Goal: Task Accomplishment & Management: Use online tool/utility

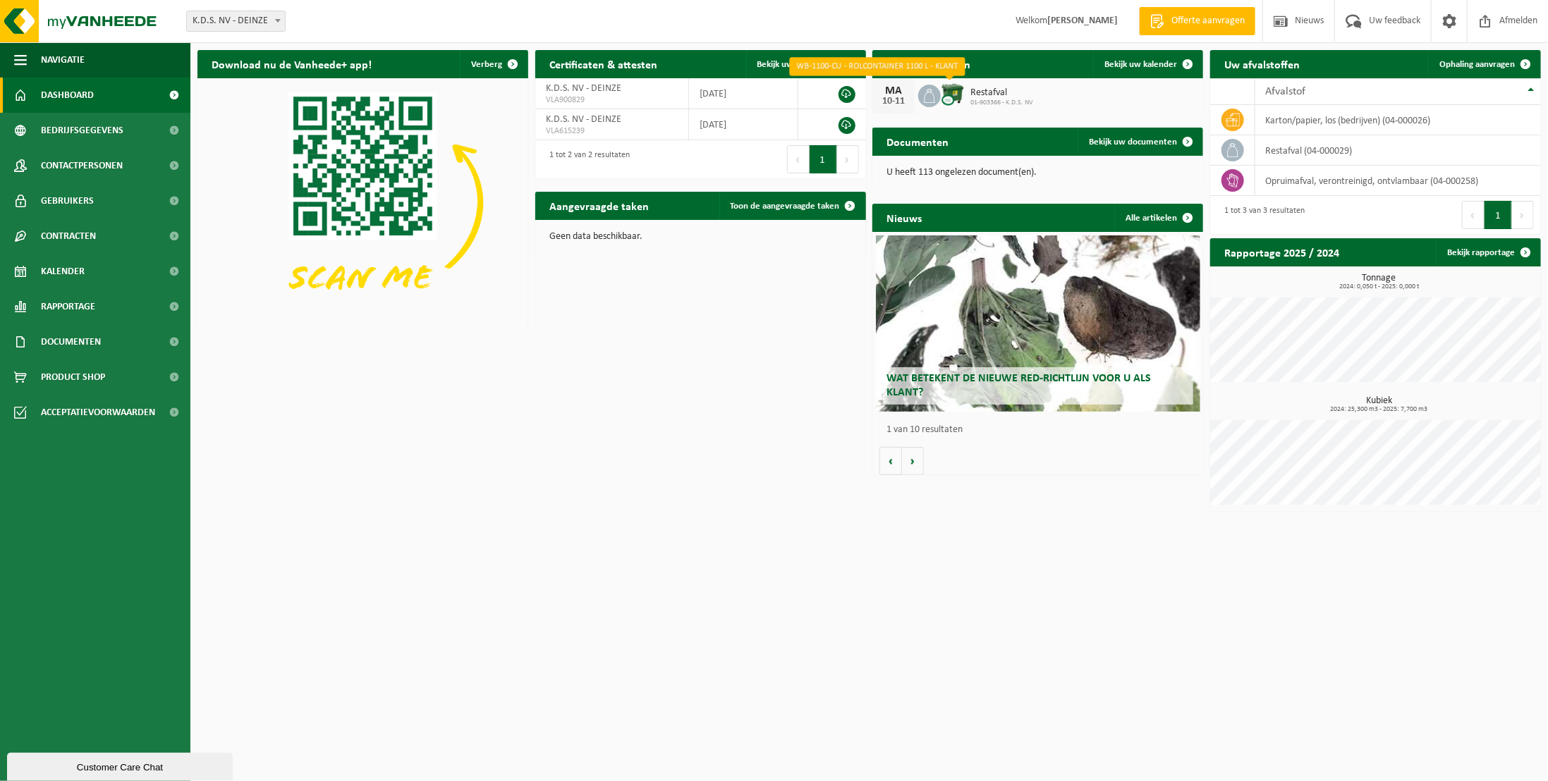
click at [945, 95] on img at bounding box center [953, 94] width 24 height 24
click at [955, 97] on img at bounding box center [953, 94] width 24 height 24
click at [1158, 61] on span "Bekijk uw kalender" at bounding box center [1140, 64] width 73 height 9
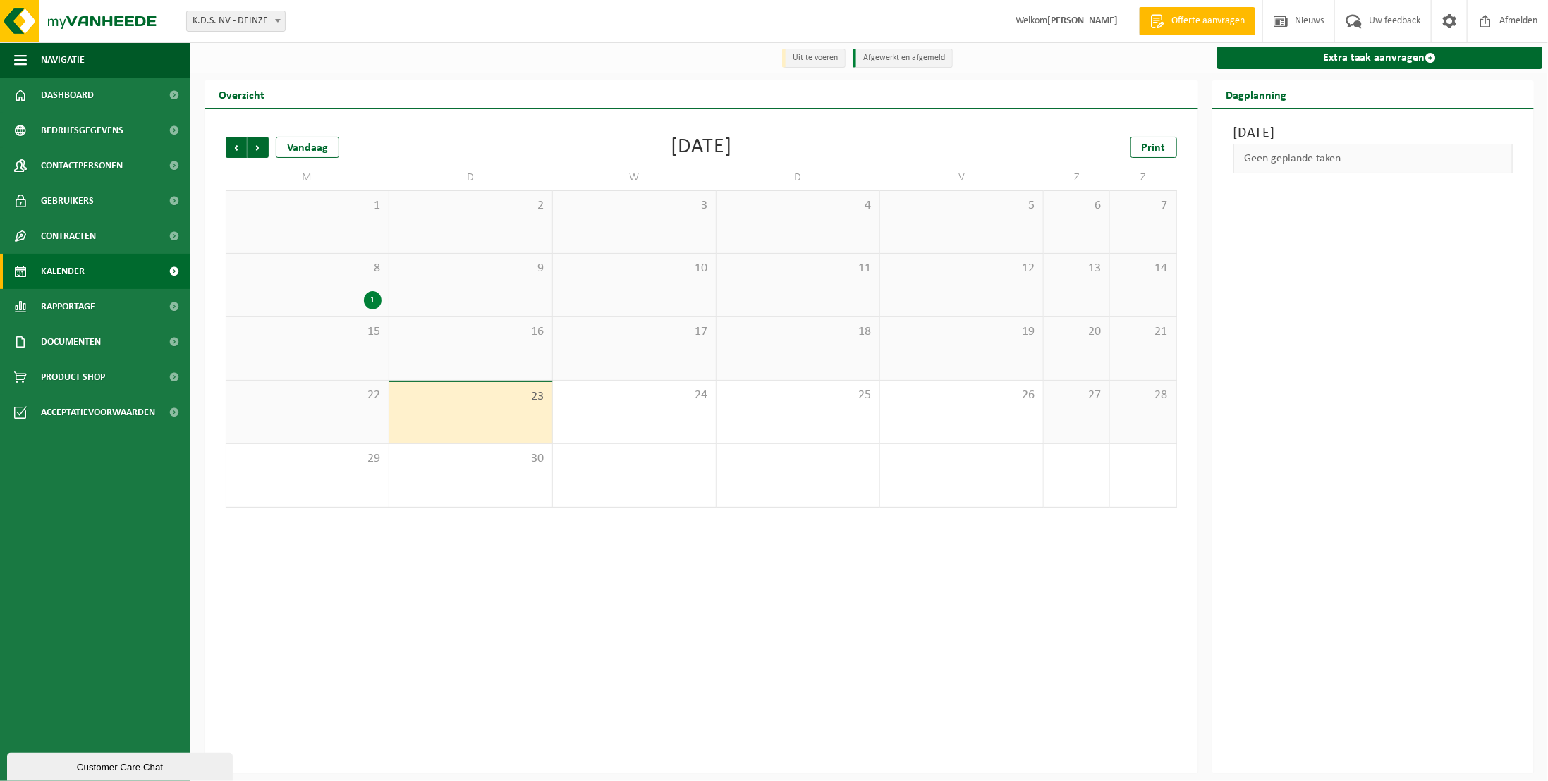
click at [375, 298] on div "1" at bounding box center [373, 300] width 18 height 18
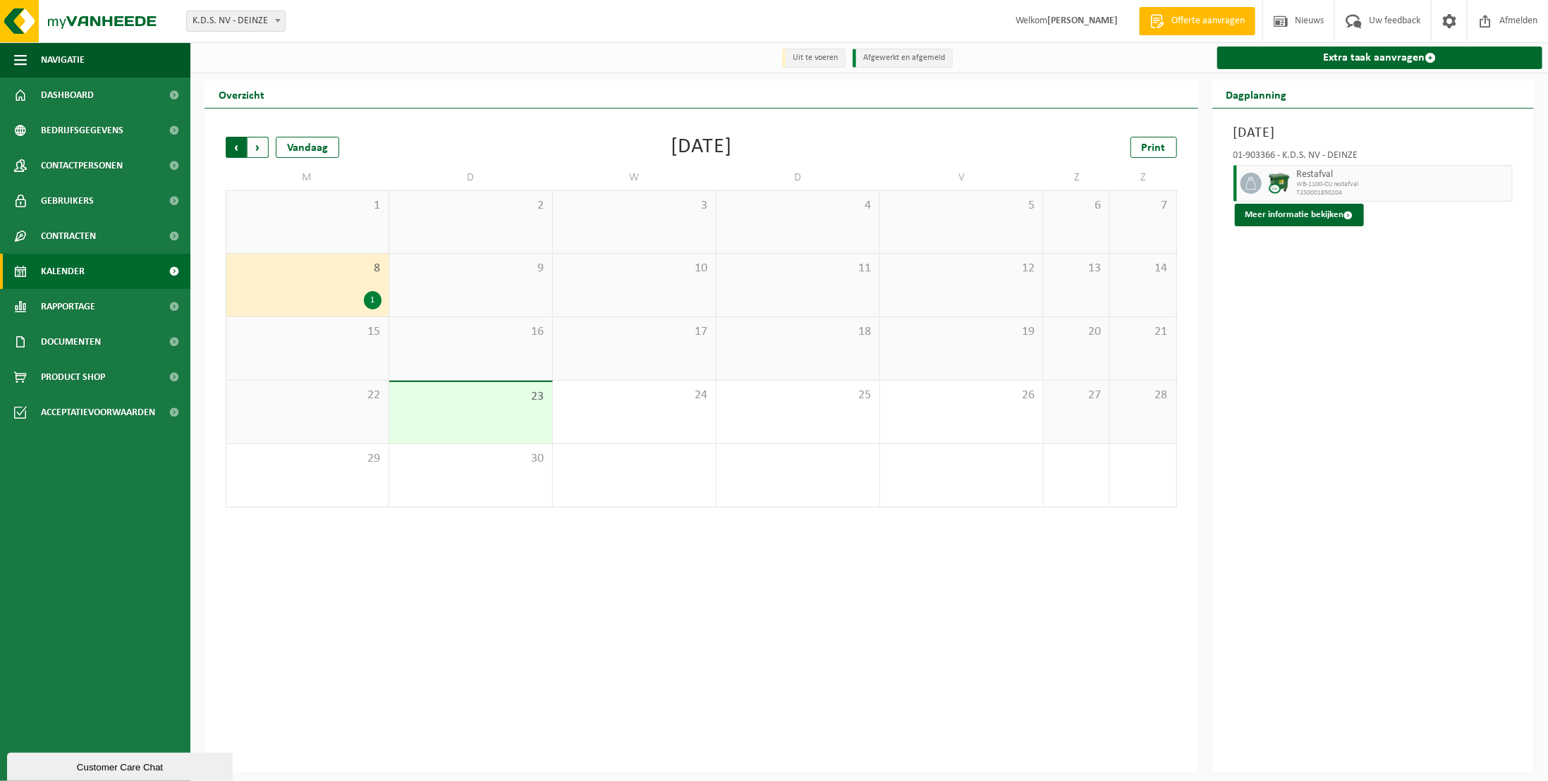
click at [259, 150] on span "Volgende" at bounding box center [257, 147] width 21 height 21
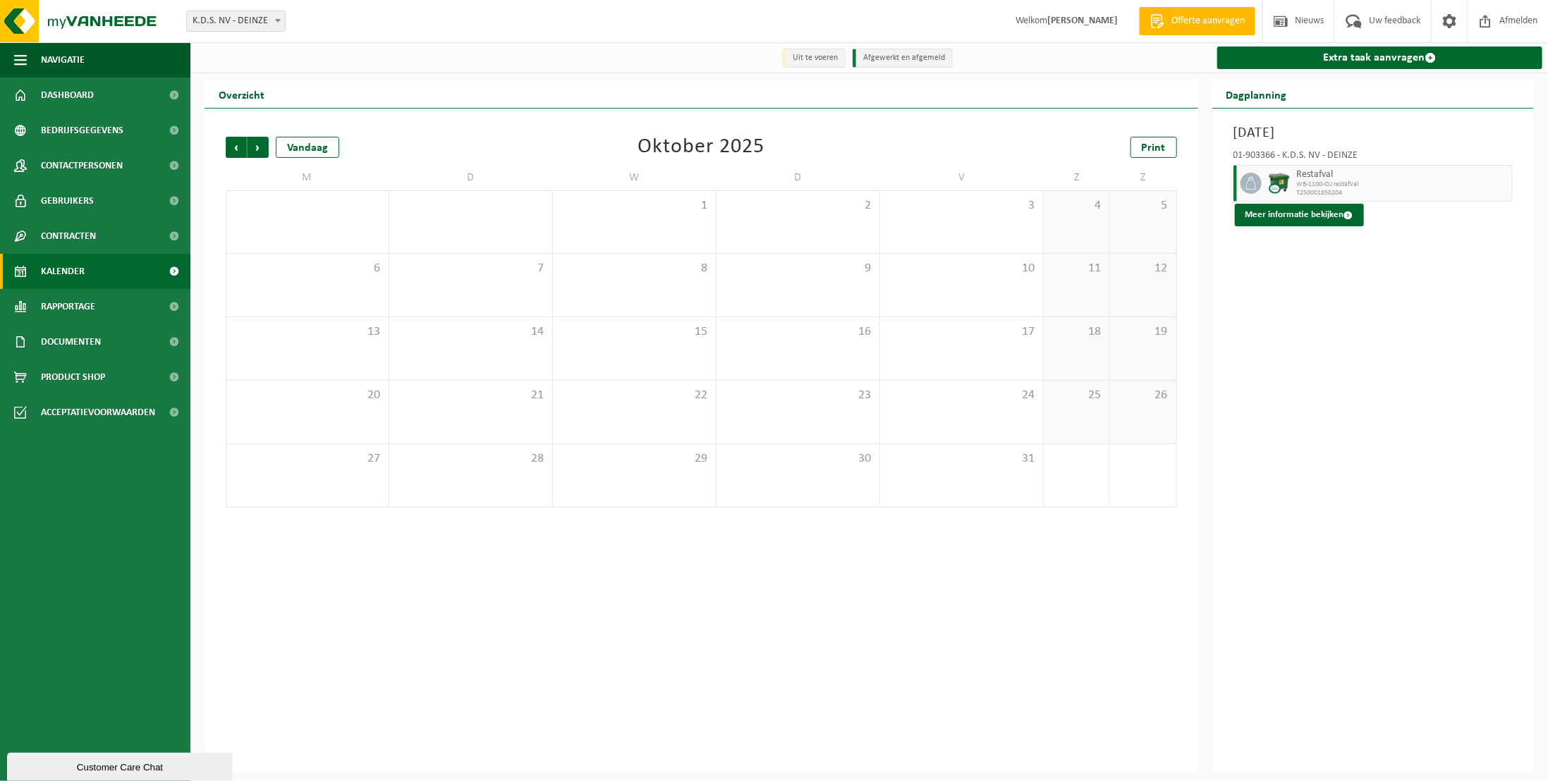
click at [259, 150] on span "Volgende" at bounding box center [257, 147] width 21 height 21
click at [238, 151] on span "Vorige" at bounding box center [236, 147] width 21 height 21
click at [1363, 57] on link "Extra taak aanvragen" at bounding box center [1379, 58] width 325 height 23
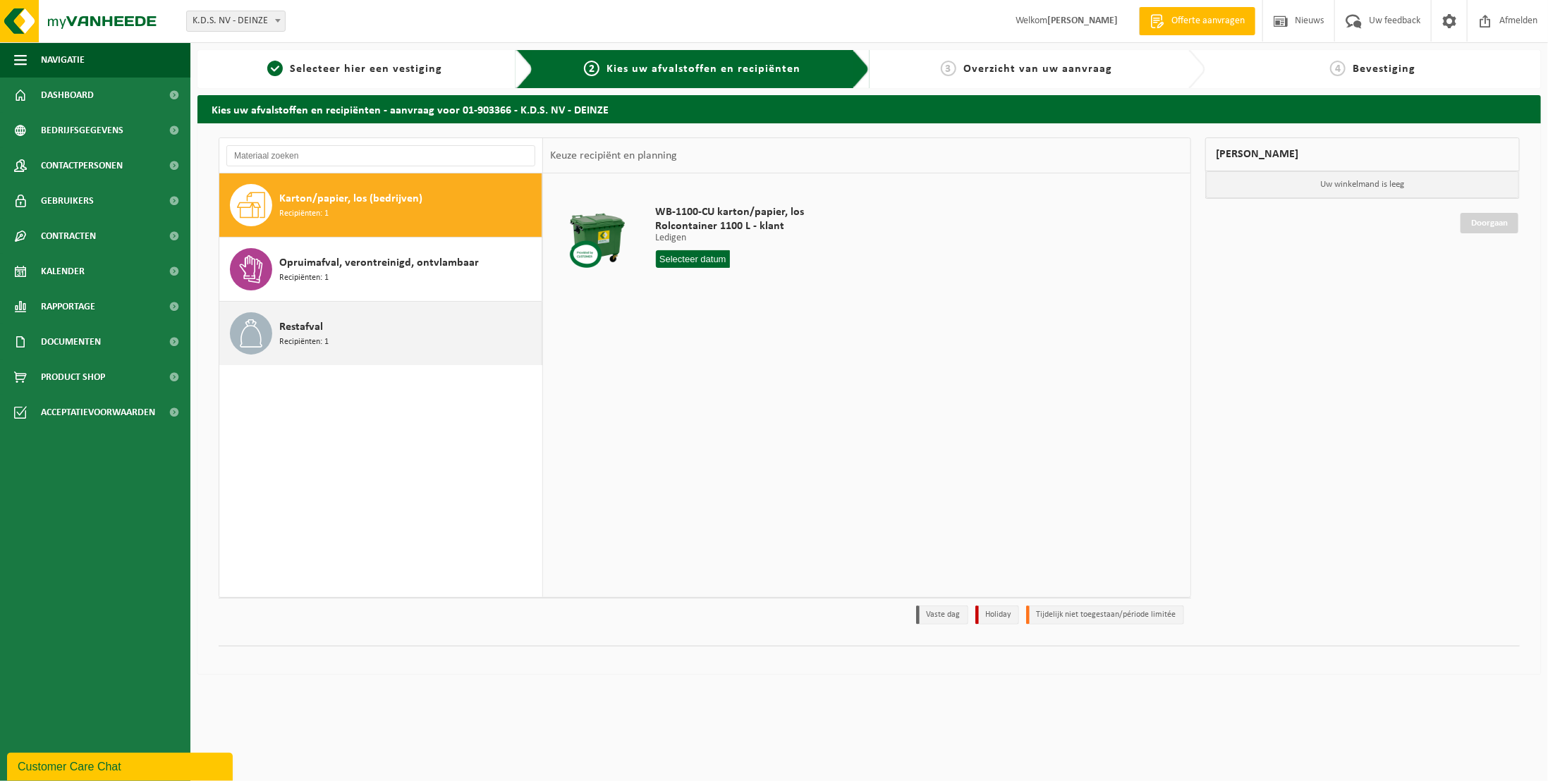
click at [301, 340] on span "Recipiënten: 1" at bounding box center [303, 342] width 49 height 13
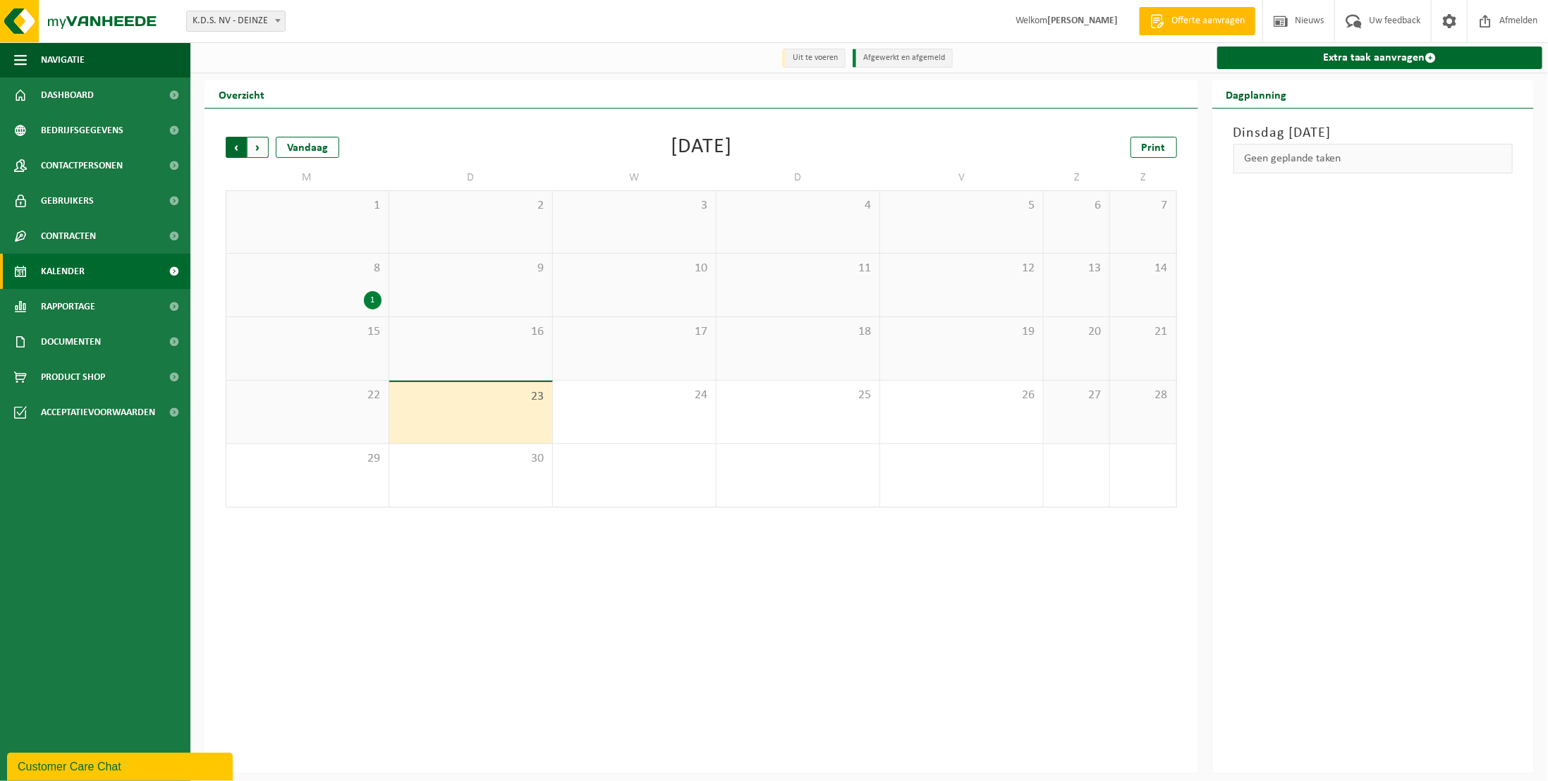
click at [260, 149] on span "Volgende" at bounding box center [257, 147] width 21 height 21
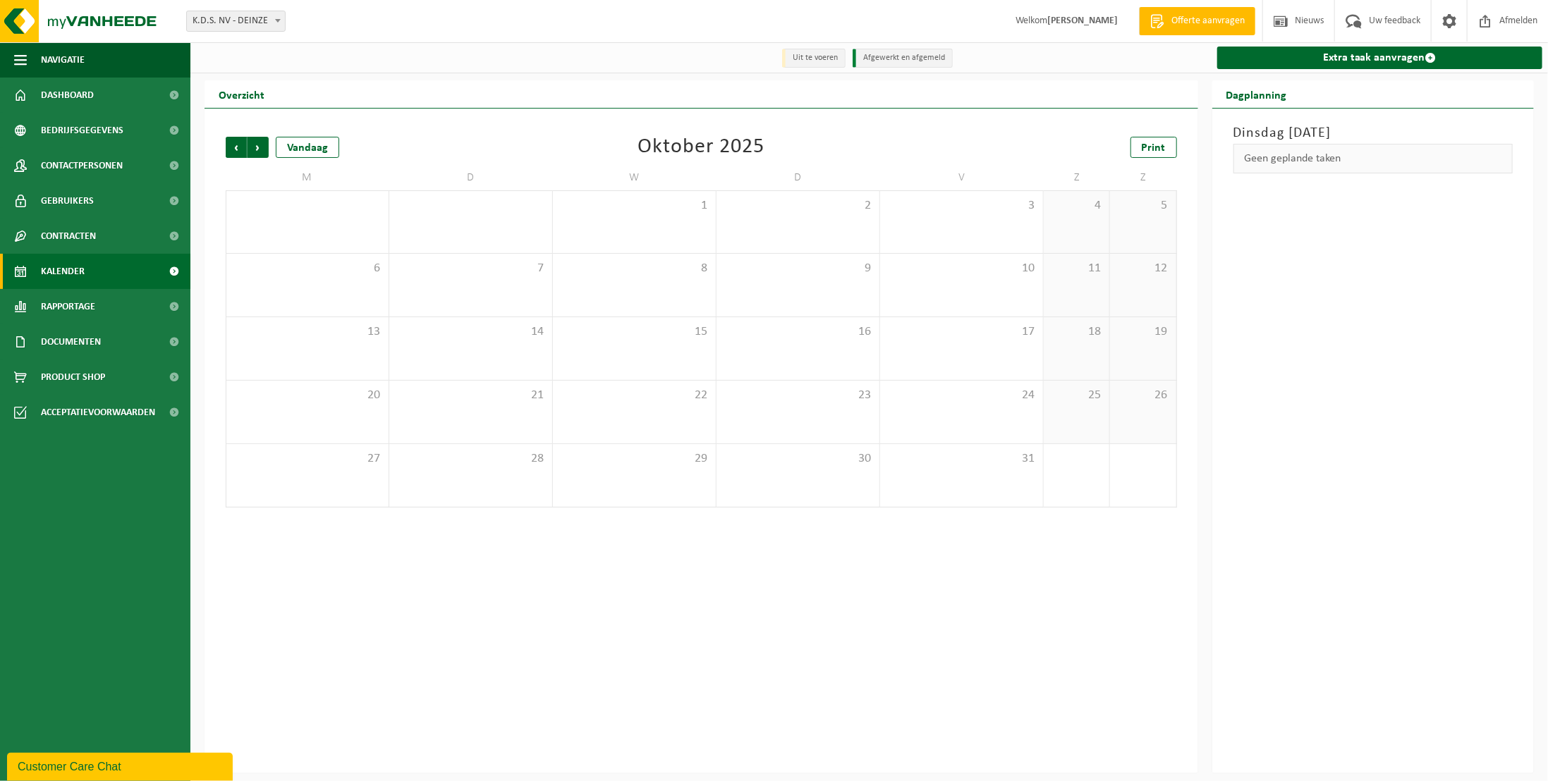
click at [260, 149] on span "Volgende" at bounding box center [257, 147] width 21 height 21
click at [258, 149] on span "Volgende" at bounding box center [257, 147] width 21 height 21
click at [235, 149] on span "Vorige" at bounding box center [236, 147] width 21 height 21
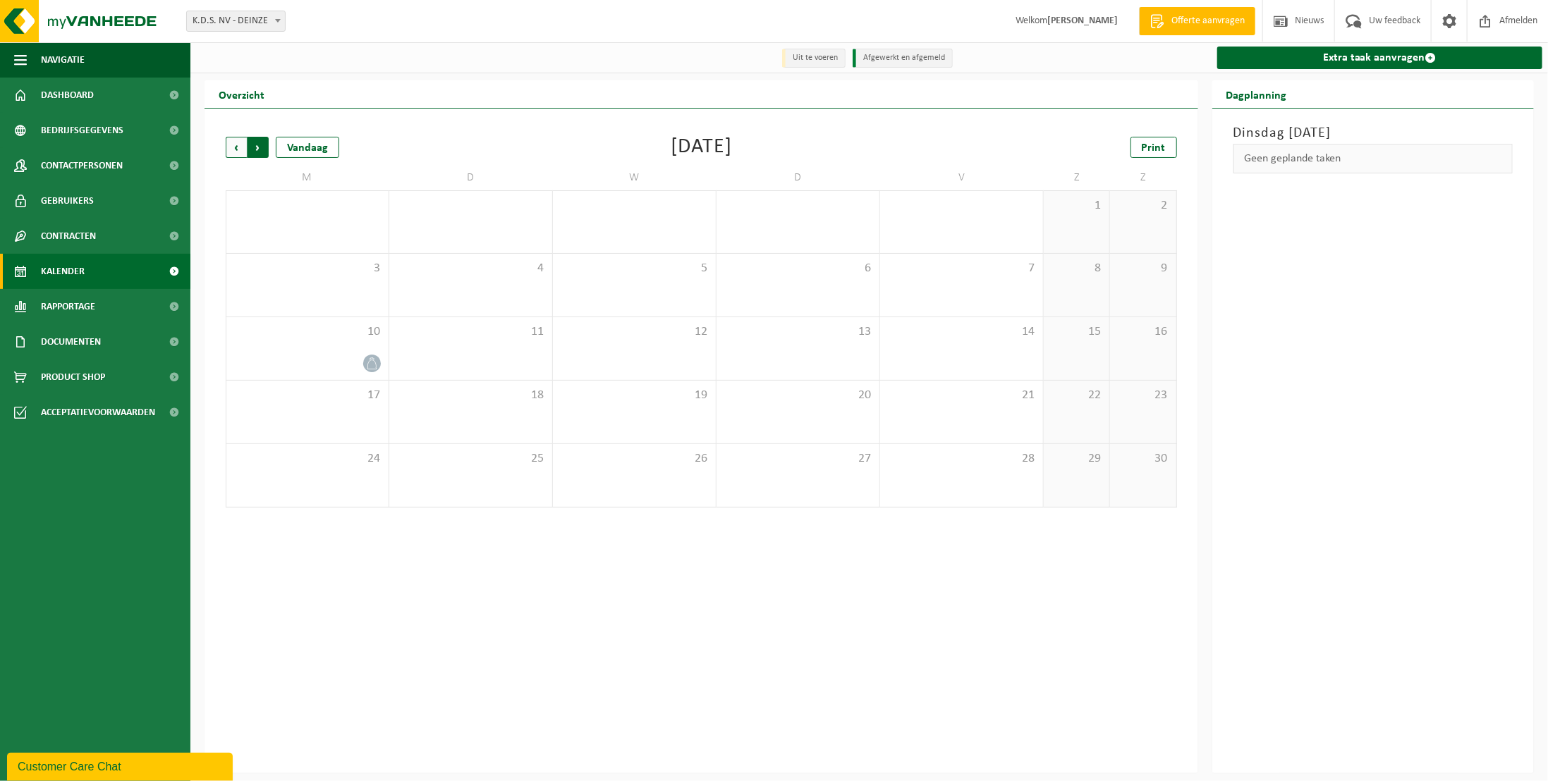
click at [235, 149] on span "Vorige" at bounding box center [236, 147] width 21 height 21
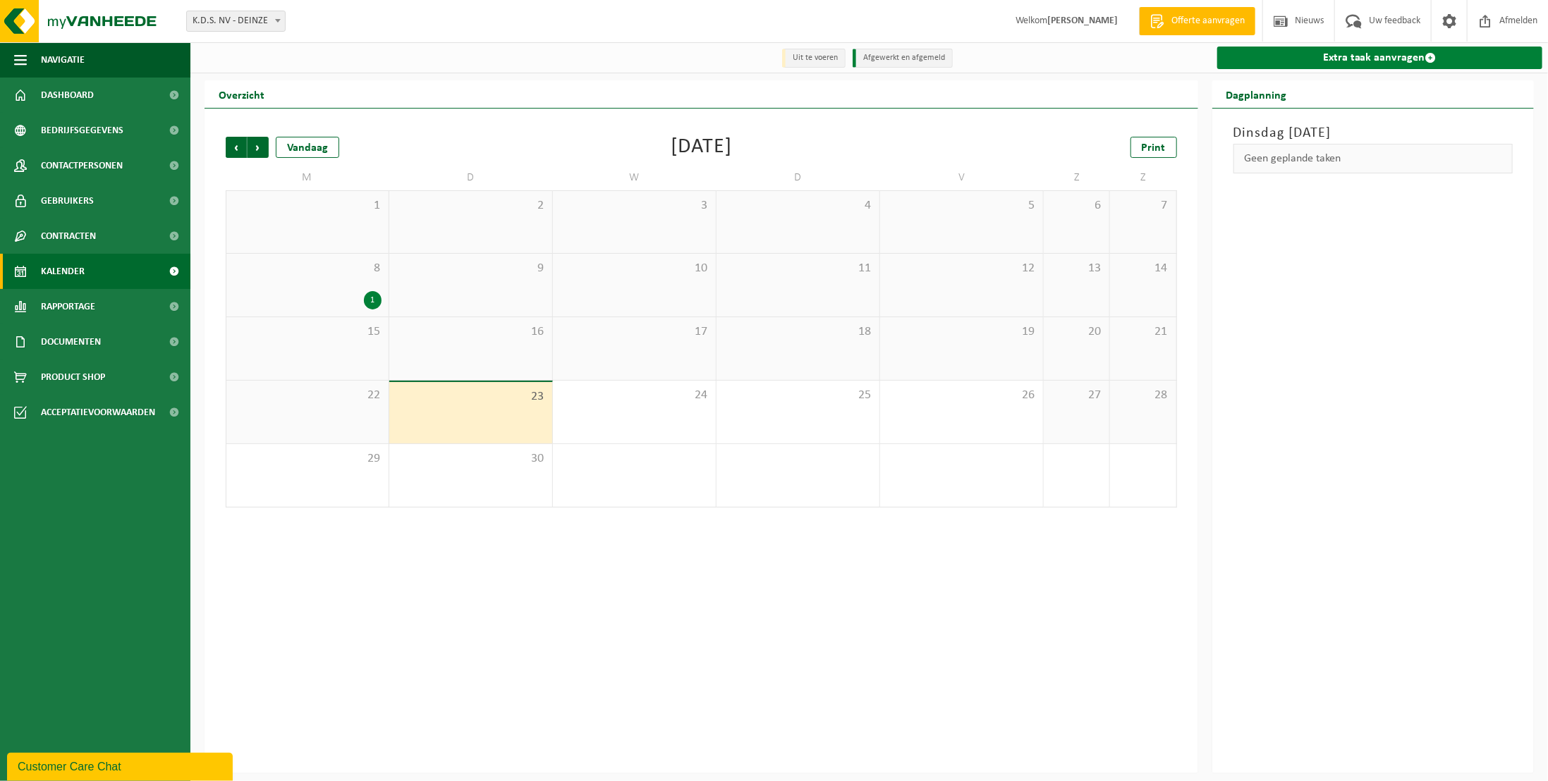
click at [1344, 61] on link "Extra taak aanvragen" at bounding box center [1379, 58] width 325 height 23
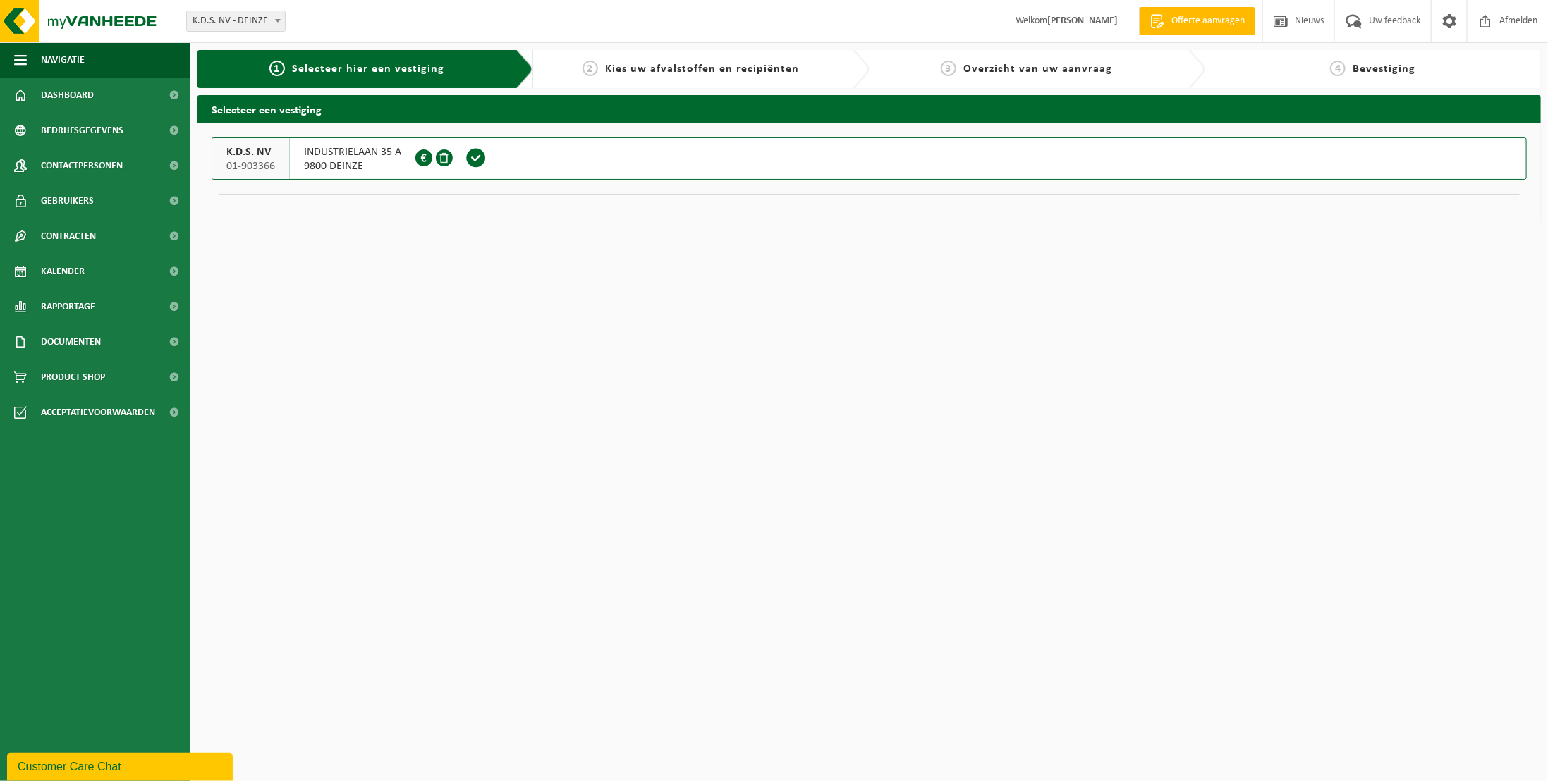
click at [343, 157] on span "INDUSTRIELAAN 35 A" at bounding box center [352, 152] width 97 height 14
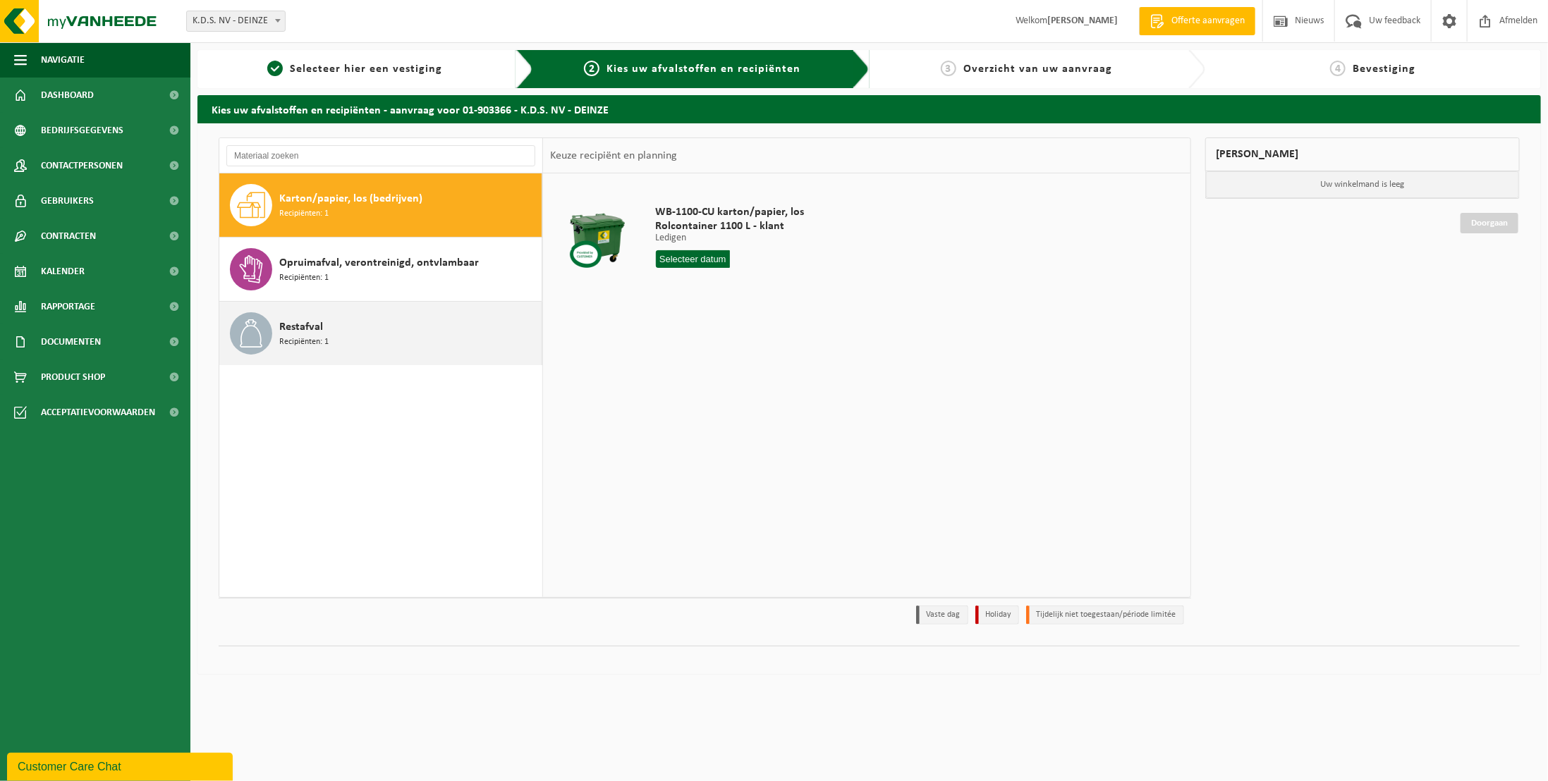
click at [266, 334] on span at bounding box center [251, 333] width 42 height 42
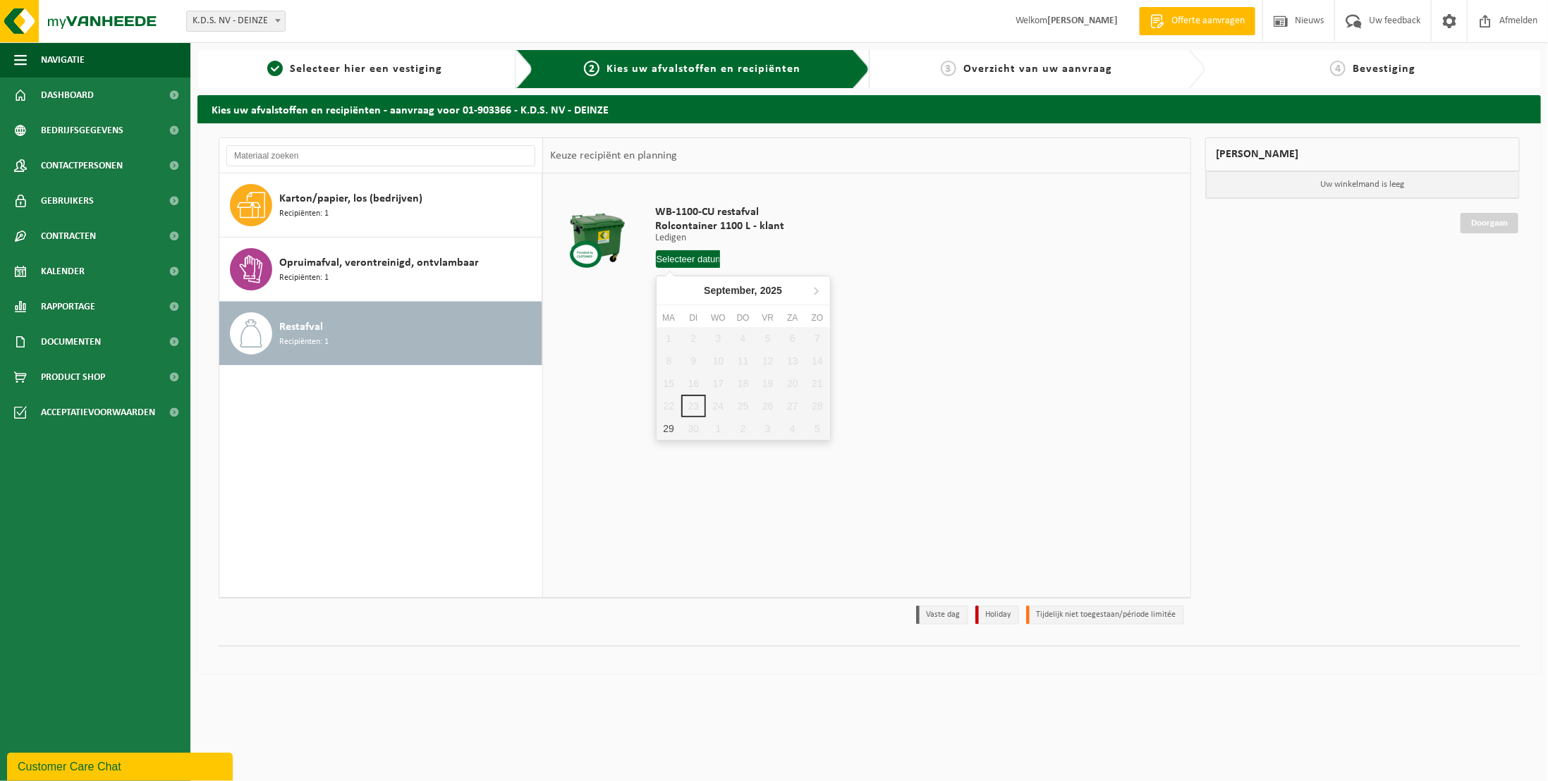
click at [683, 259] on input "text" at bounding box center [688, 259] width 65 height 18
click at [671, 427] on div "29" at bounding box center [668, 428] width 25 height 23
type input "Van 2025-09-29"
click at [707, 314] on button "In winkelmand" at bounding box center [696, 312] width 78 height 23
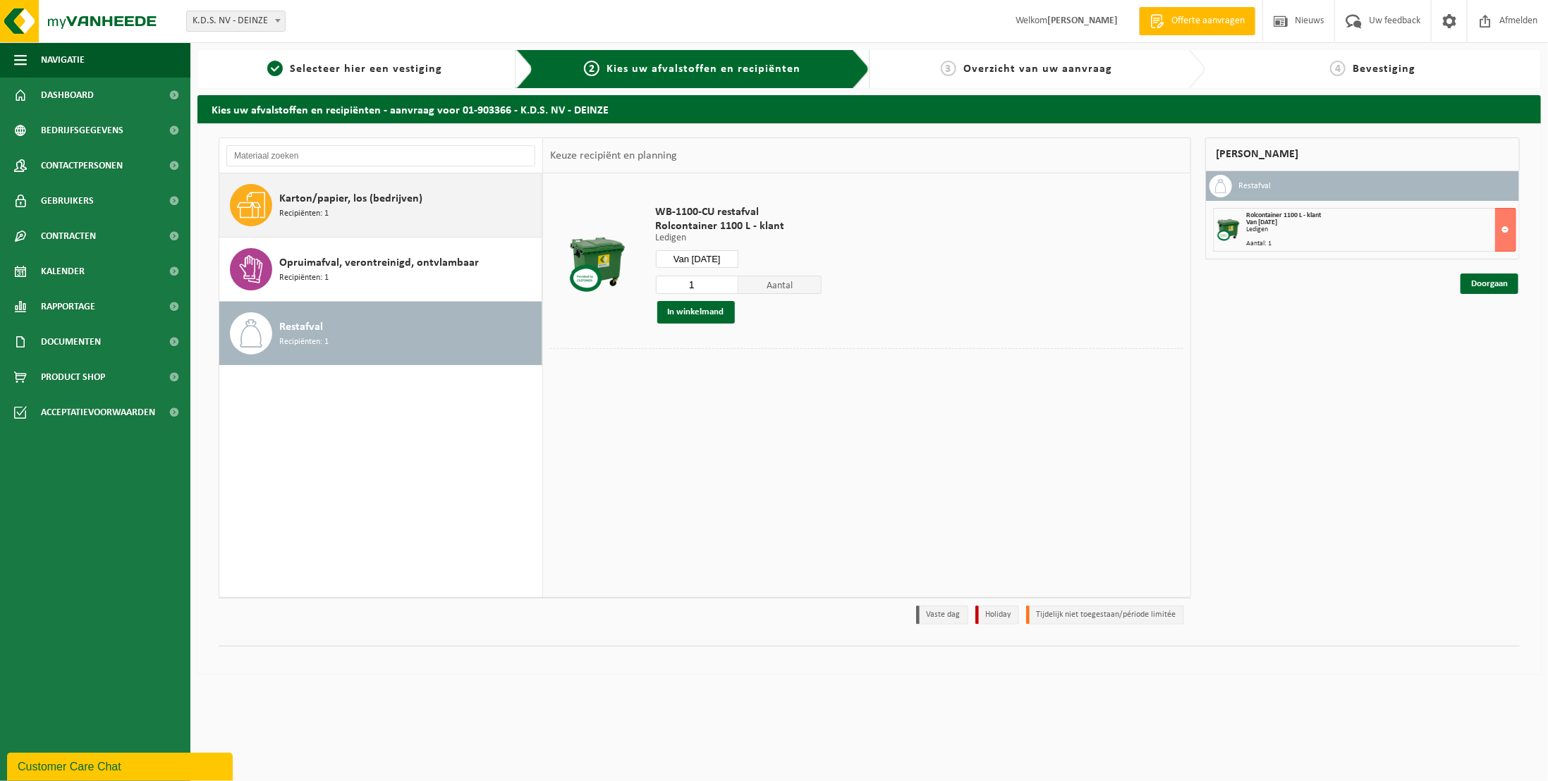
click at [366, 210] on div "Karton/papier, los (bedrijven) Recipiënten: 1" at bounding box center [408, 205] width 259 height 42
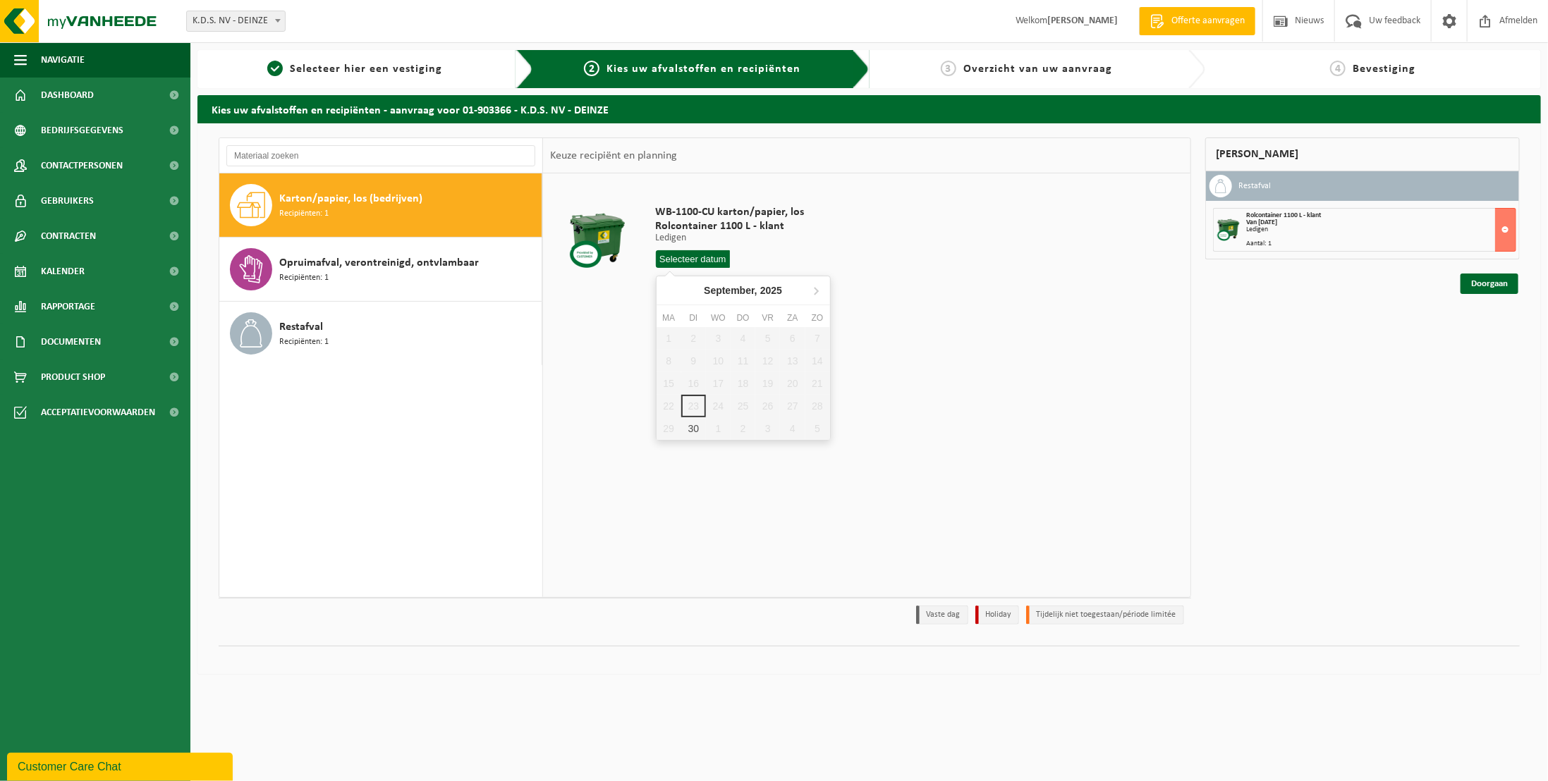
click at [685, 255] on input "text" at bounding box center [693, 259] width 75 height 18
click at [692, 430] on div "30" at bounding box center [693, 428] width 25 height 23
type input "Van 2025-09-30"
click at [712, 312] on button "In winkelmand" at bounding box center [696, 312] width 78 height 23
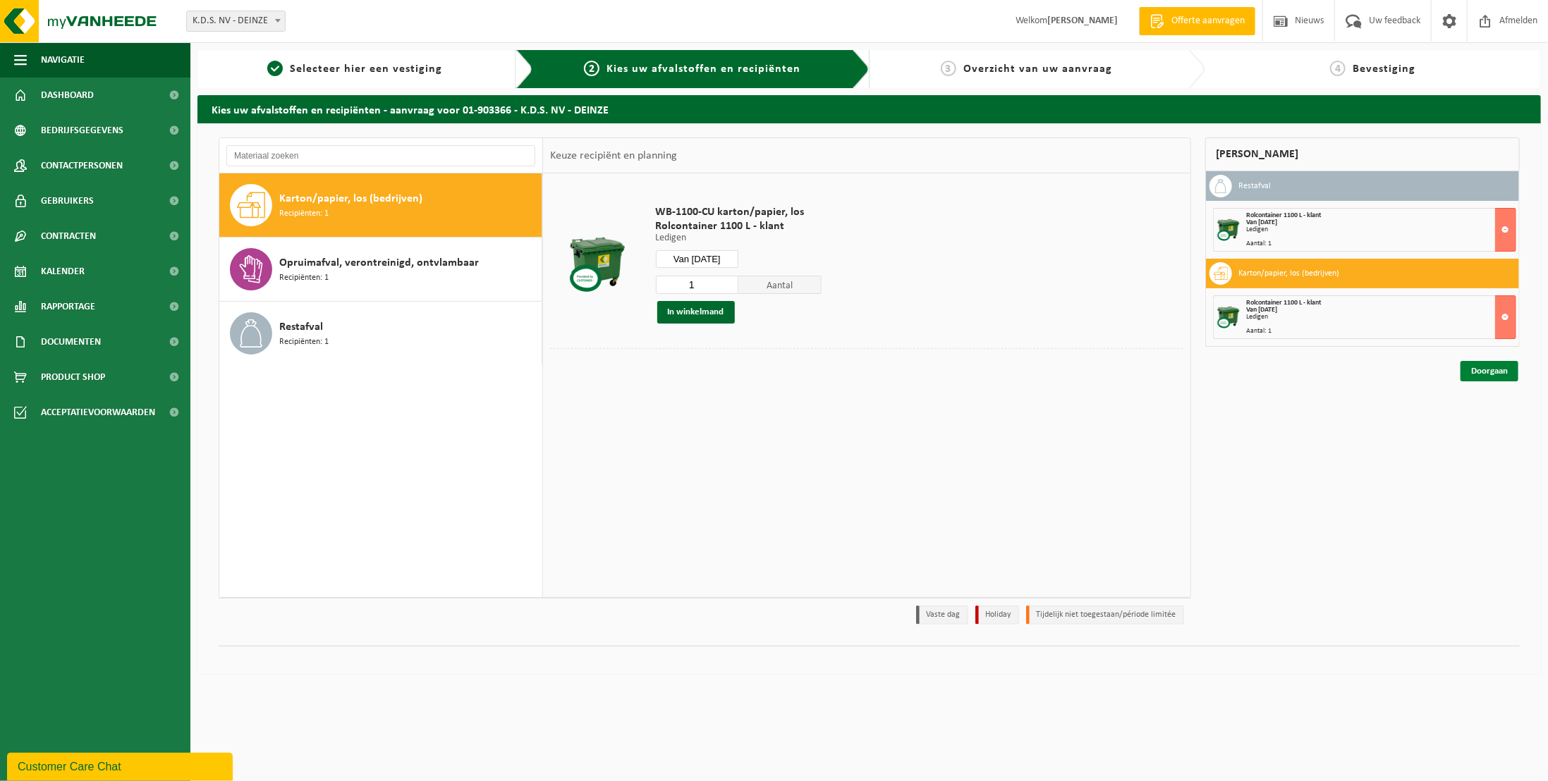
click at [1487, 370] on link "Doorgaan" at bounding box center [1489, 371] width 58 height 20
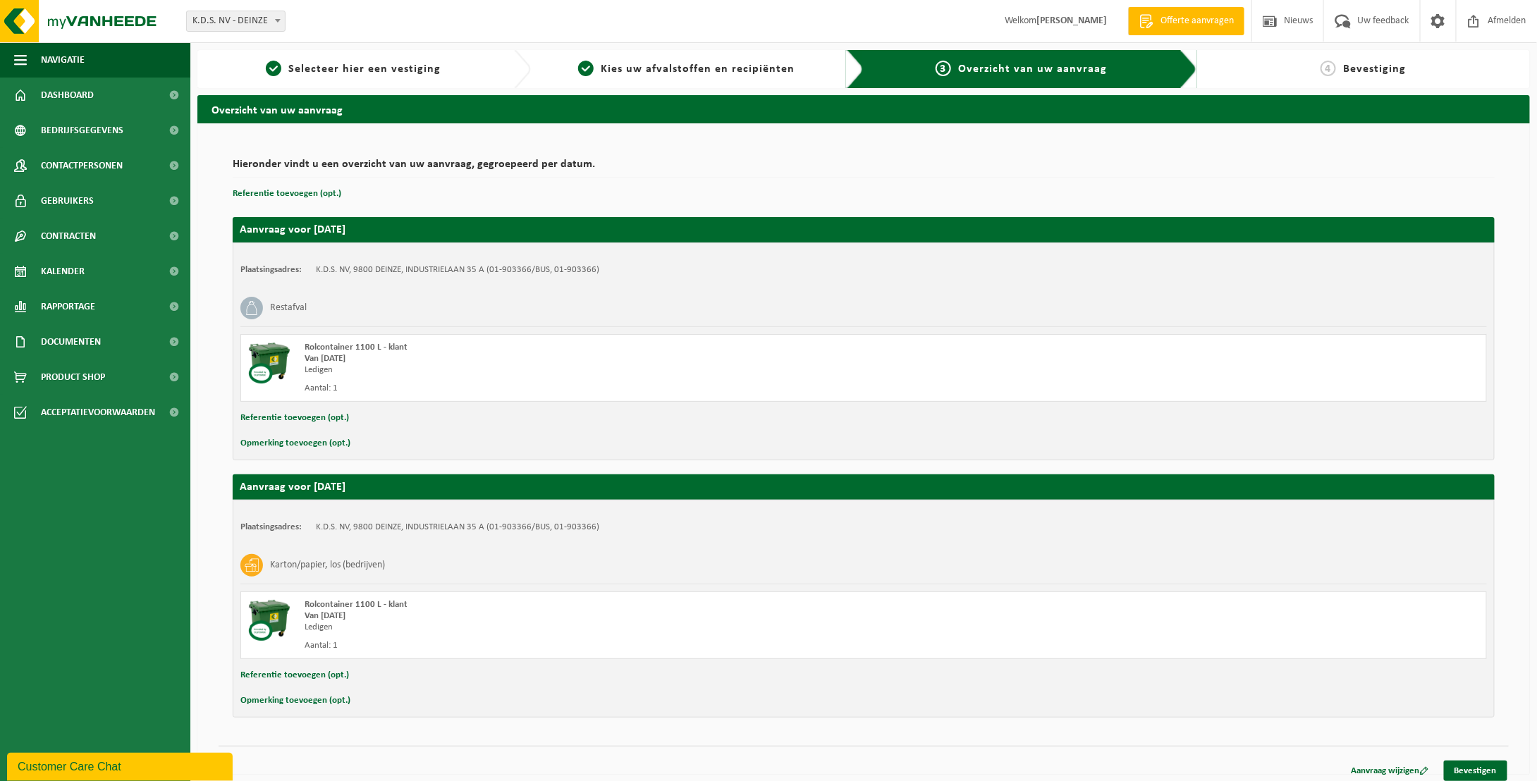
click at [1098, 71] on span "Overzicht van uw aanvraag" at bounding box center [1032, 68] width 149 height 11
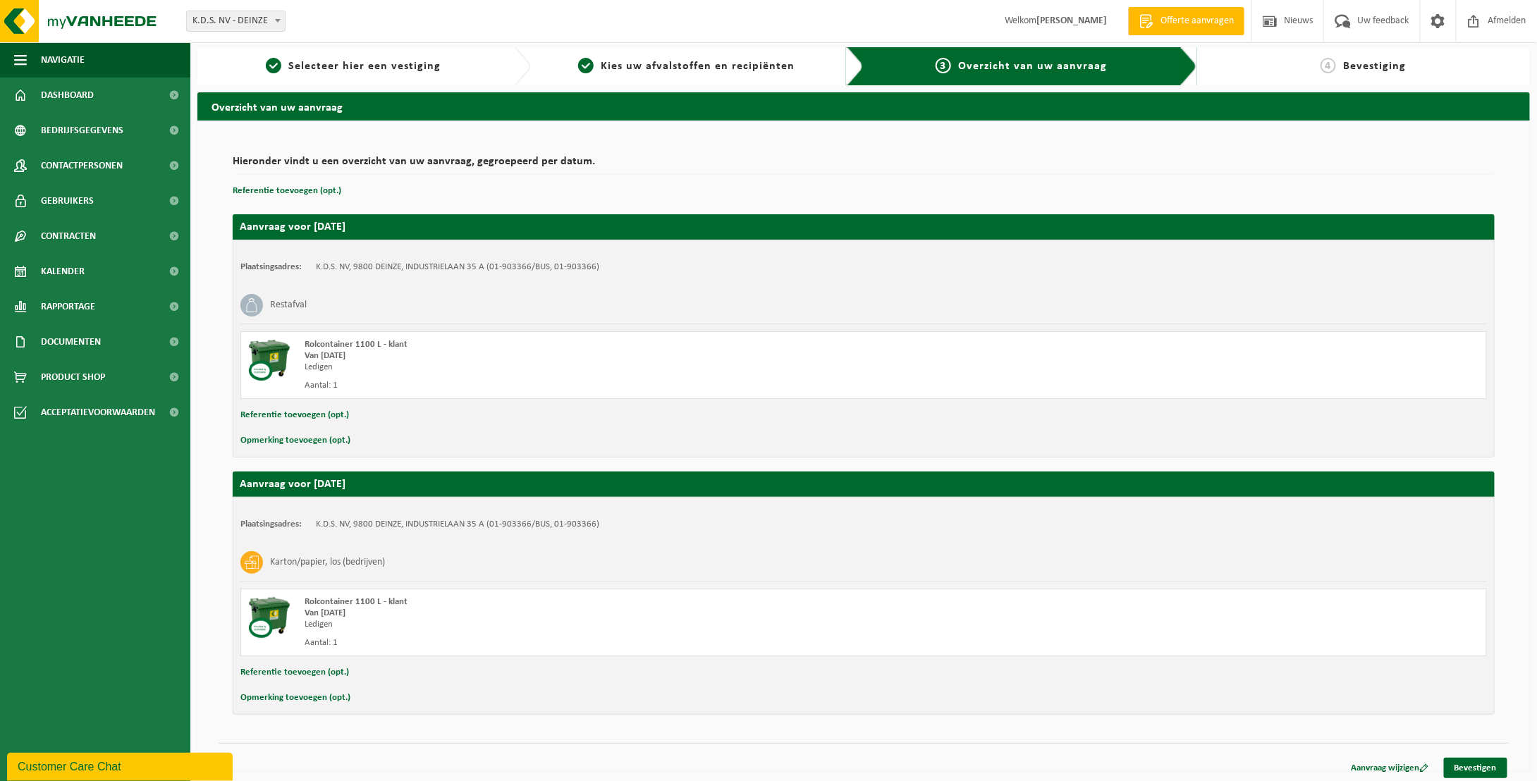
scroll to position [4, 0]
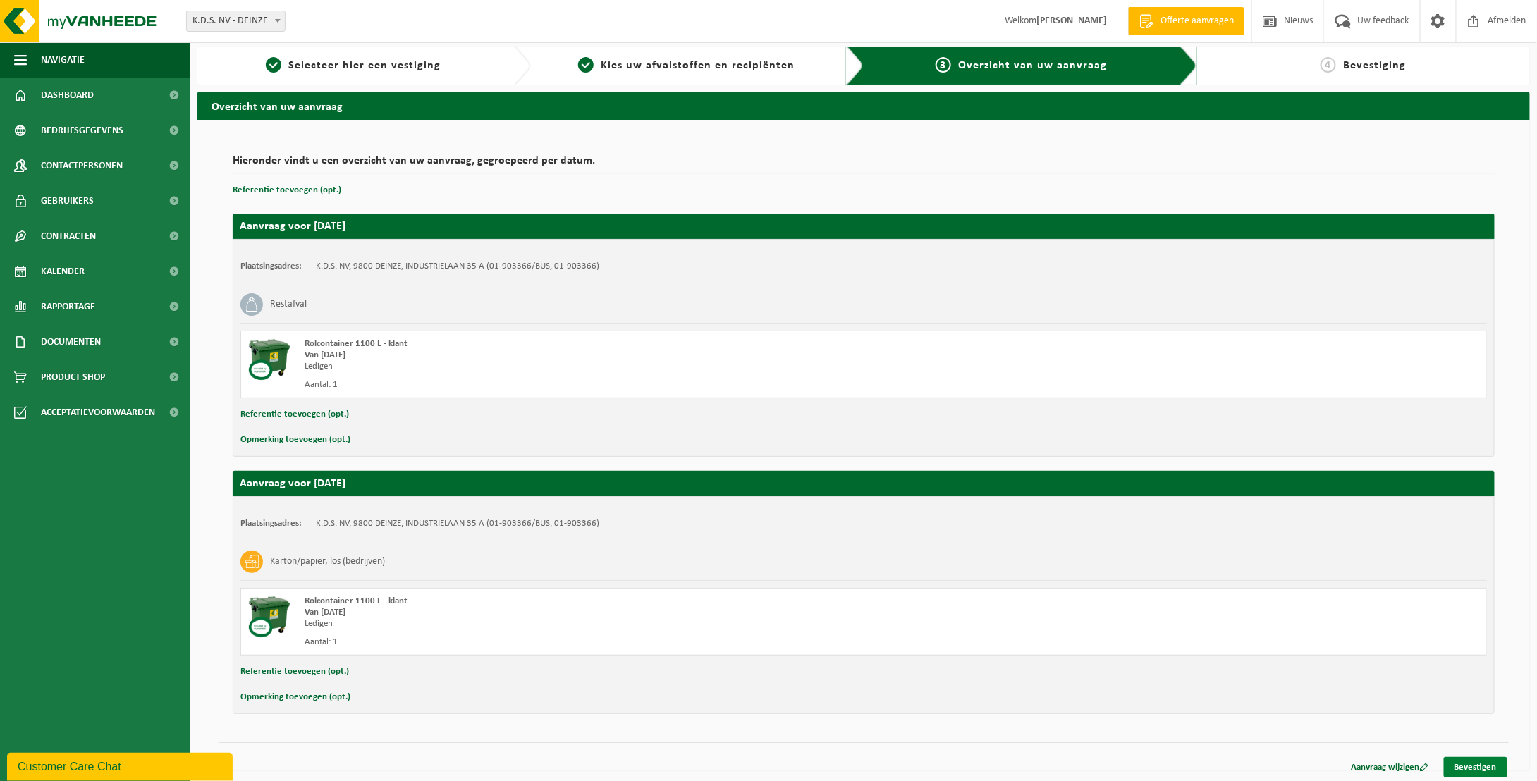
click at [1472, 761] on link "Bevestigen" at bounding box center [1475, 767] width 63 height 20
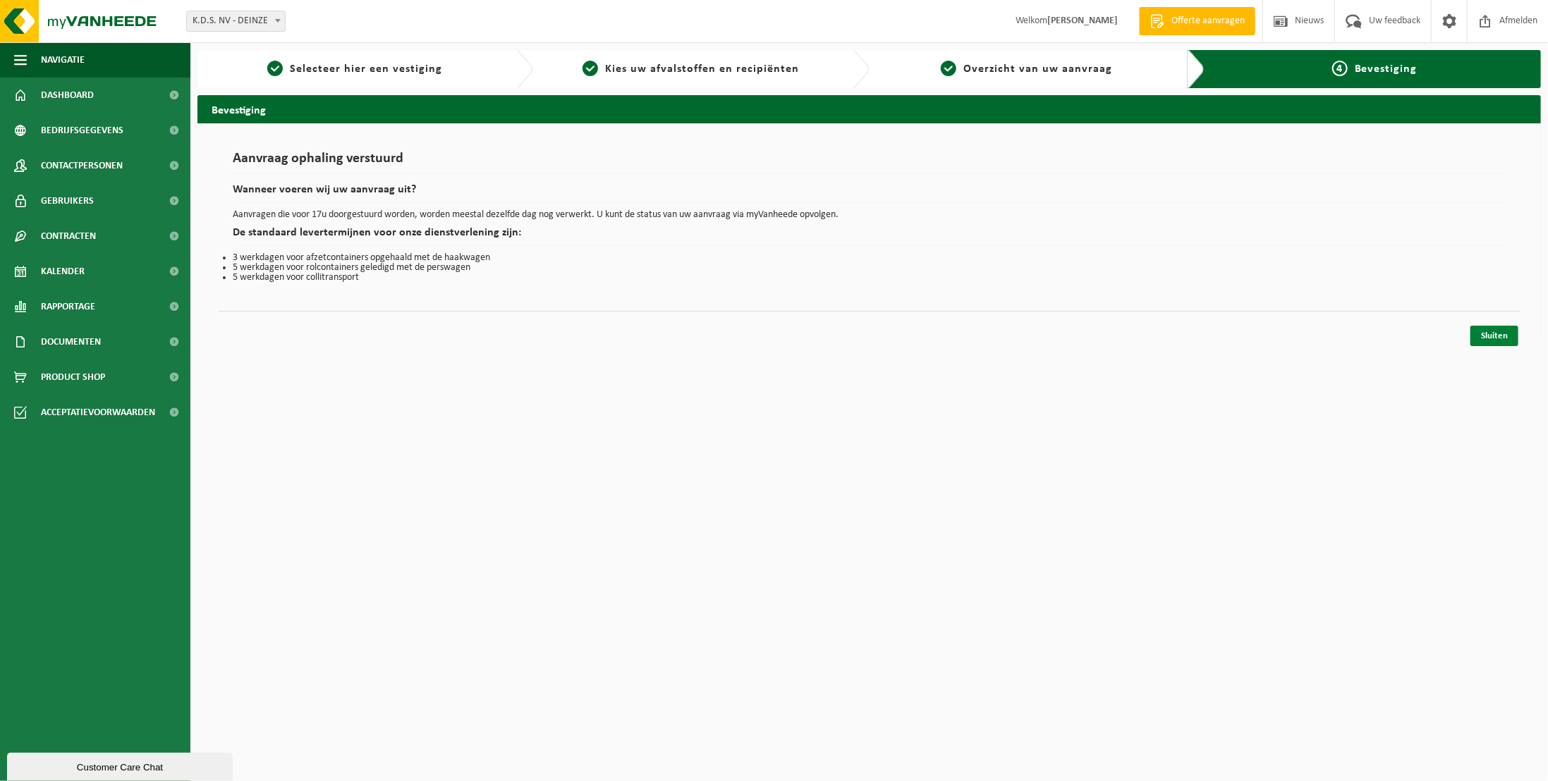
click at [1499, 334] on link "Sluiten" at bounding box center [1494, 336] width 48 height 20
